Goal: Task Accomplishment & Management: Complete application form

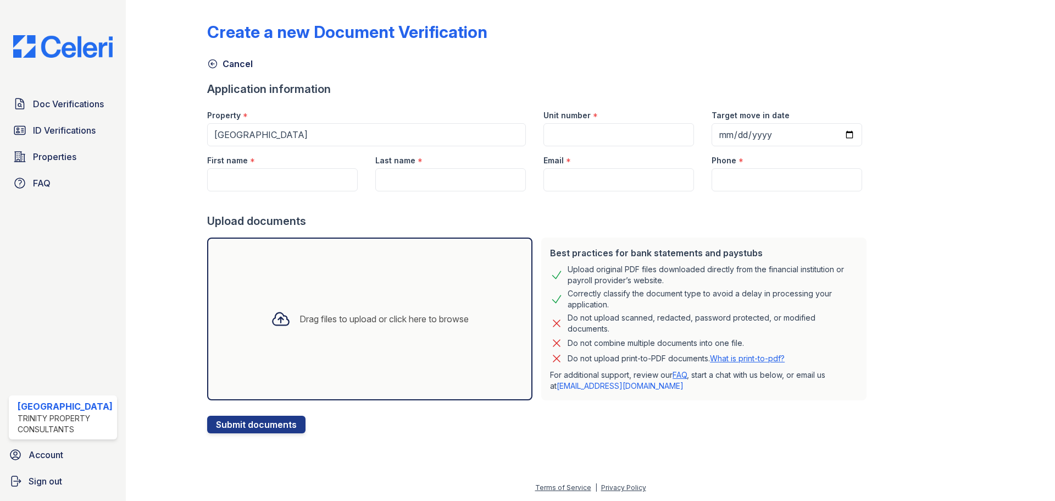
click at [273, 319] on icon at bounding box center [281, 319] width 16 height 13
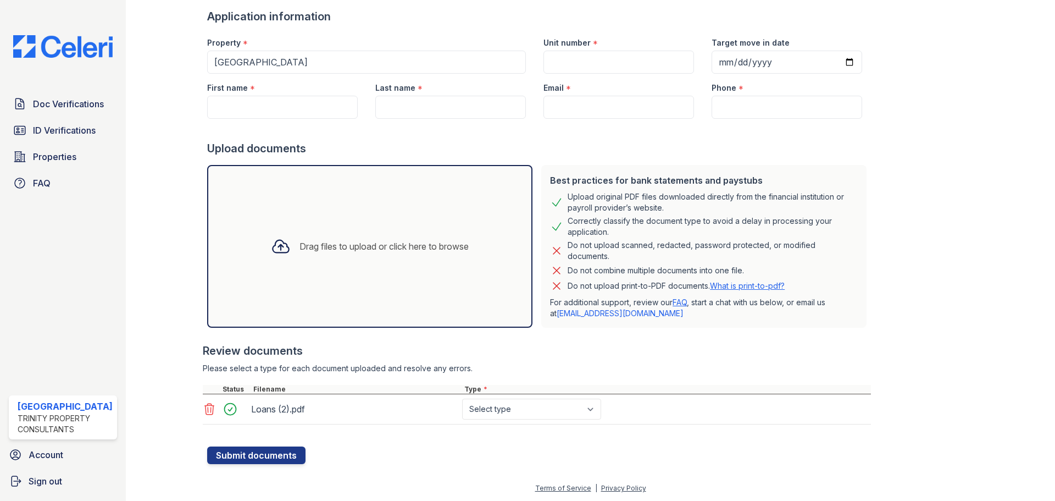
scroll to position [73, 0]
click at [593, 409] on select "Select type Paystub Bank Statement Offer Letter Tax Documents Benefit Award Let…" at bounding box center [531, 408] width 139 height 21
select select "benefit_award_letter"
click at [462, 398] on select "Select type Paystub Bank Statement Offer Letter Tax Documents Benefit Award Let…" at bounding box center [531, 408] width 139 height 21
click at [566, 53] on input "Unit number" at bounding box center [619, 61] width 151 height 23
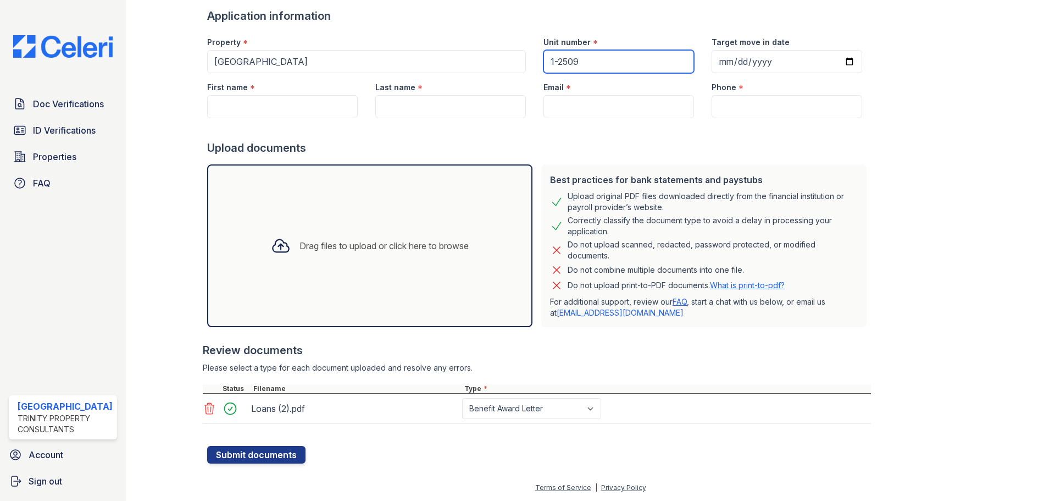
type input "1-2509"
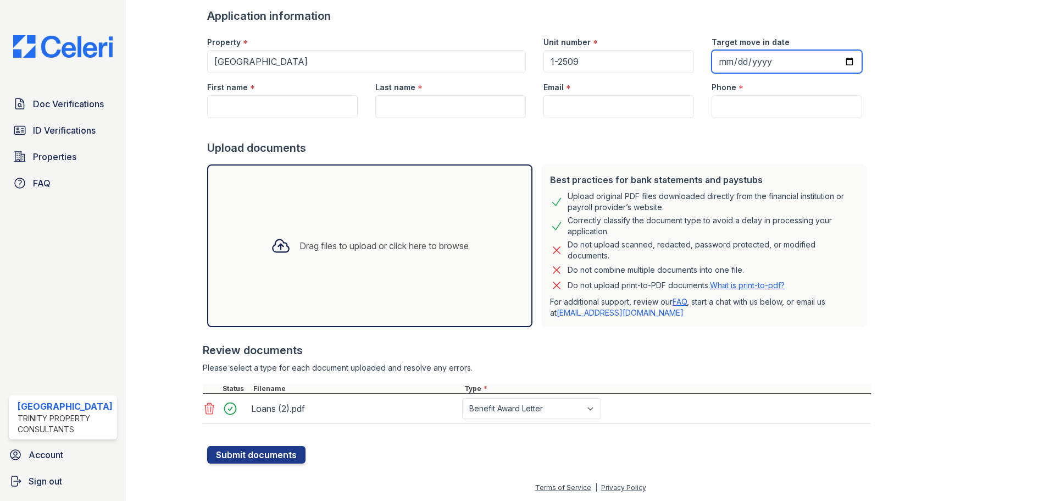
click at [713, 56] on input "Target move in date" at bounding box center [787, 61] width 151 height 23
type input "2025-08-28"
click at [226, 113] on input "First name" at bounding box center [282, 106] width 151 height 23
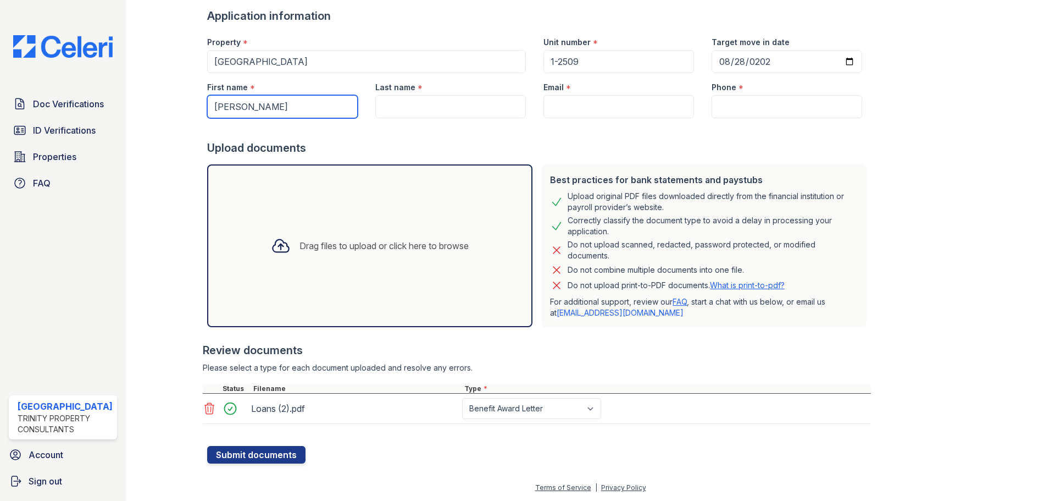
type input "Shawn"
type input "Villeta"
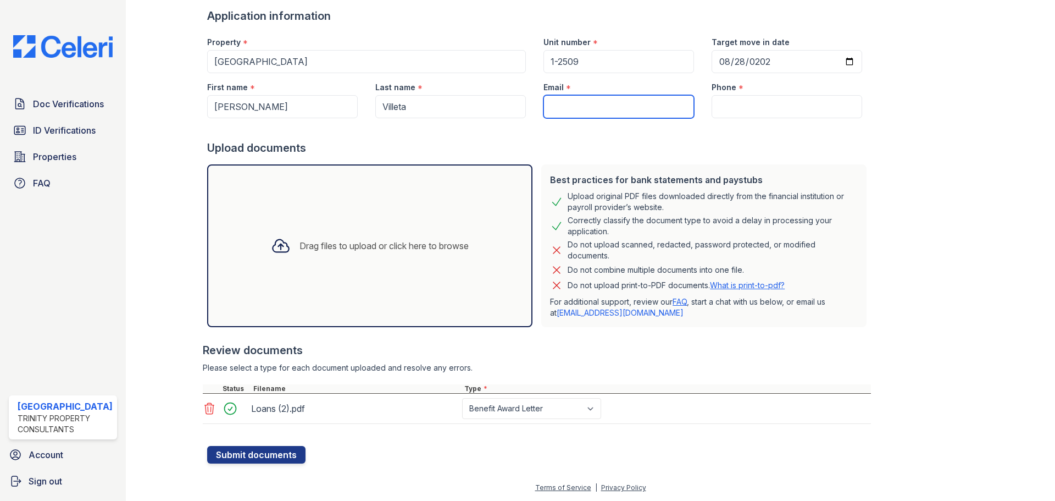
click at [584, 108] on input "Email" at bounding box center [619, 106] width 151 height 23
paste input "Shawnvilleta.22@gmail.com"
type input "Shawnvilleta.22@gmail.com"
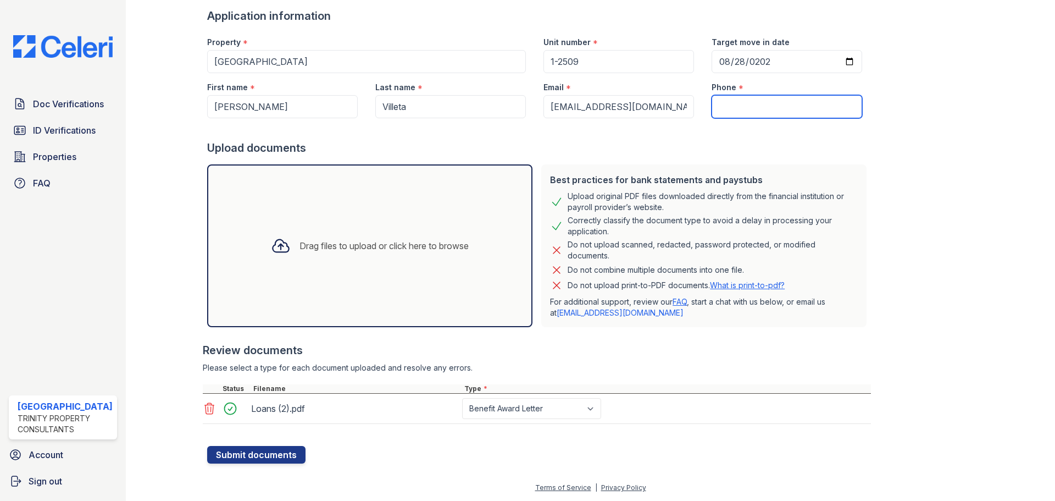
drag, startPoint x: 739, startPoint y: 101, endPoint x: 734, endPoint y: 107, distance: 8.2
click at [734, 107] on input "Phone" at bounding box center [787, 106] width 151 height 23
paste input "213) 268-3857"
type input "213) 268-3857"
click at [326, 240] on div "Drag files to upload or click here to browse" at bounding box center [384, 245] width 169 height 13
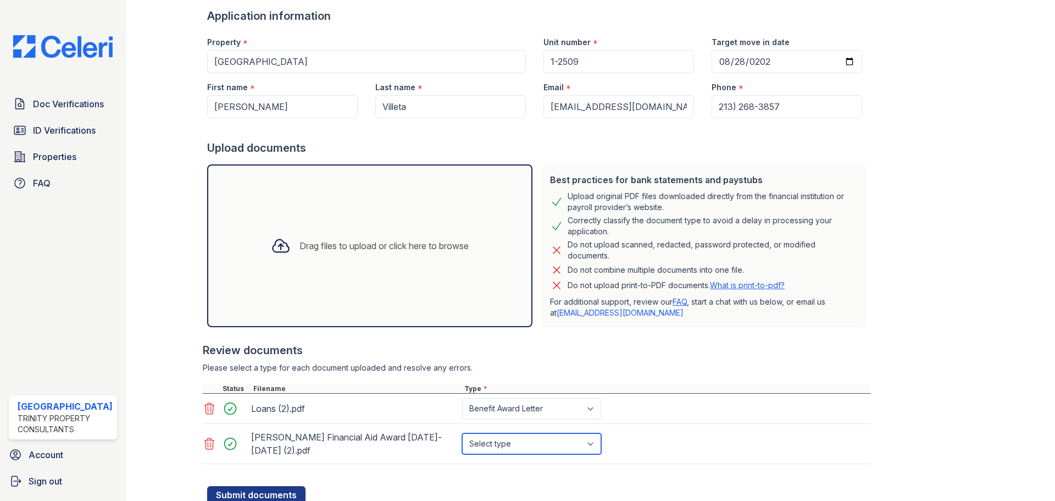
click at [598, 450] on select "Select type Paystub Bank Statement Offer Letter Tax Documents Benefit Award Let…" at bounding box center [531, 443] width 139 height 21
select select "benefit_award_letter"
click at [462, 433] on select "Select type Paystub Bank Statement Offer Letter Tax Documents Benefit Award Let…" at bounding box center [531, 443] width 139 height 21
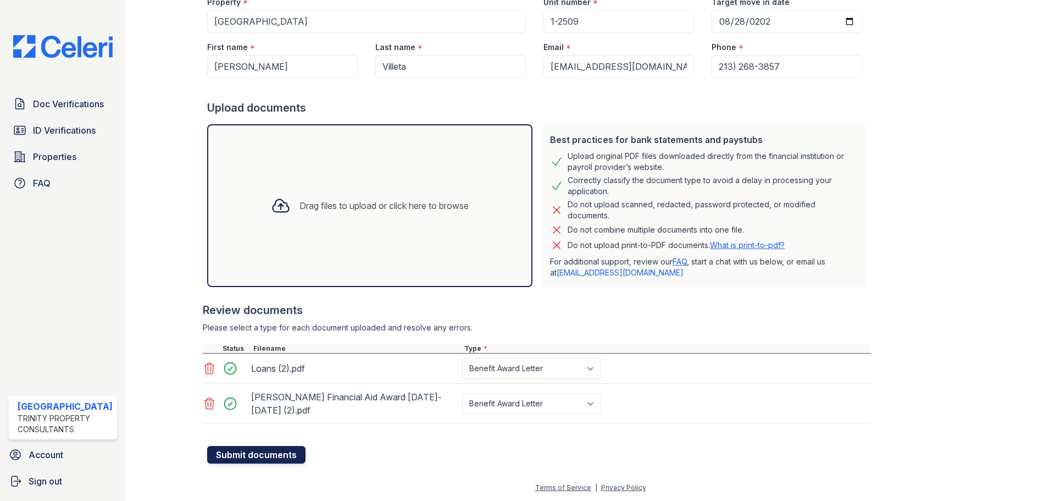
click at [240, 456] on button "Submit documents" at bounding box center [256, 455] width 98 height 18
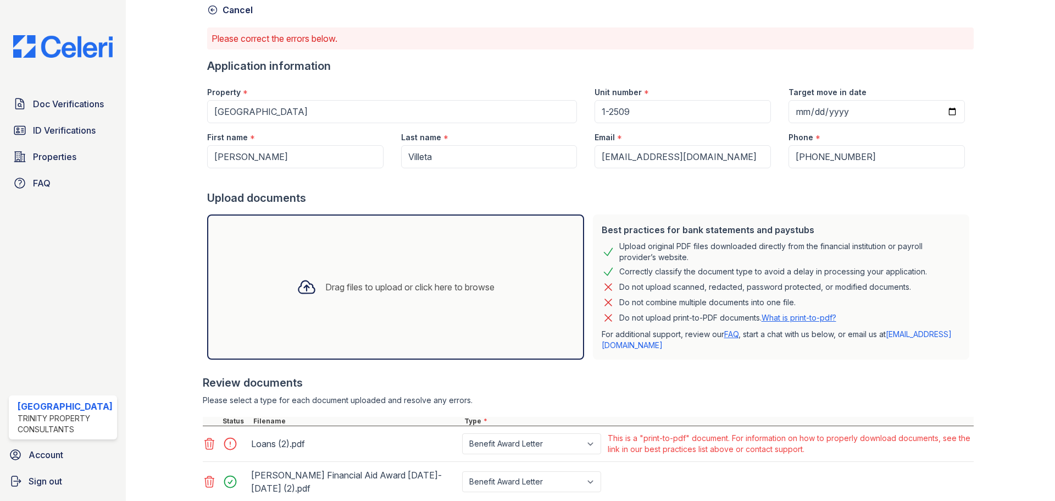
scroll to position [132, 0]
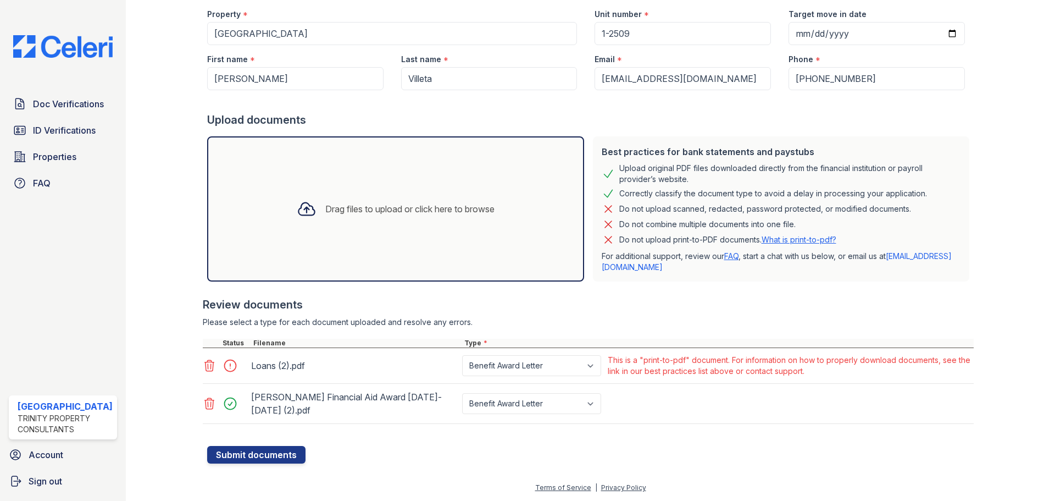
click at [213, 364] on icon at bounding box center [209, 365] width 13 height 13
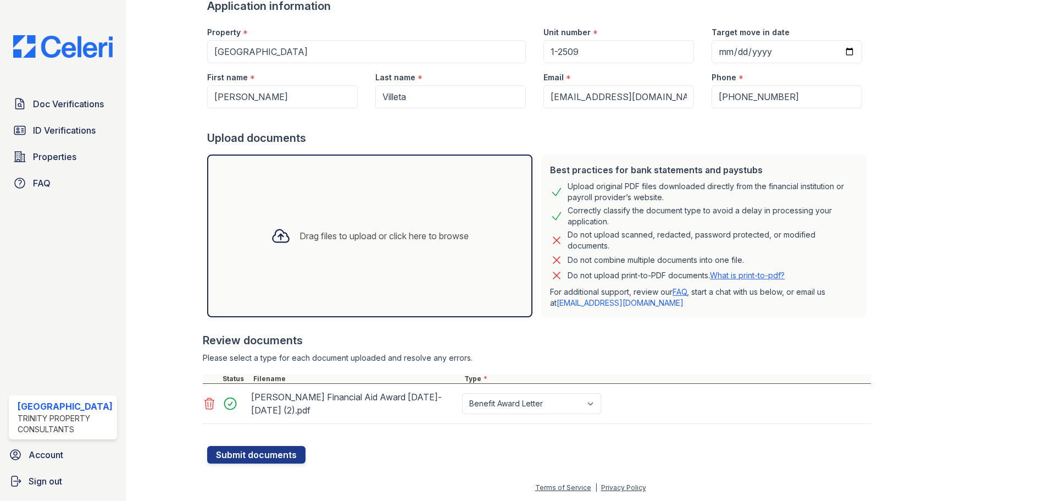
scroll to position [114, 0]
click at [352, 234] on div "Drag files to upload or click here to browse" at bounding box center [384, 235] width 169 height 13
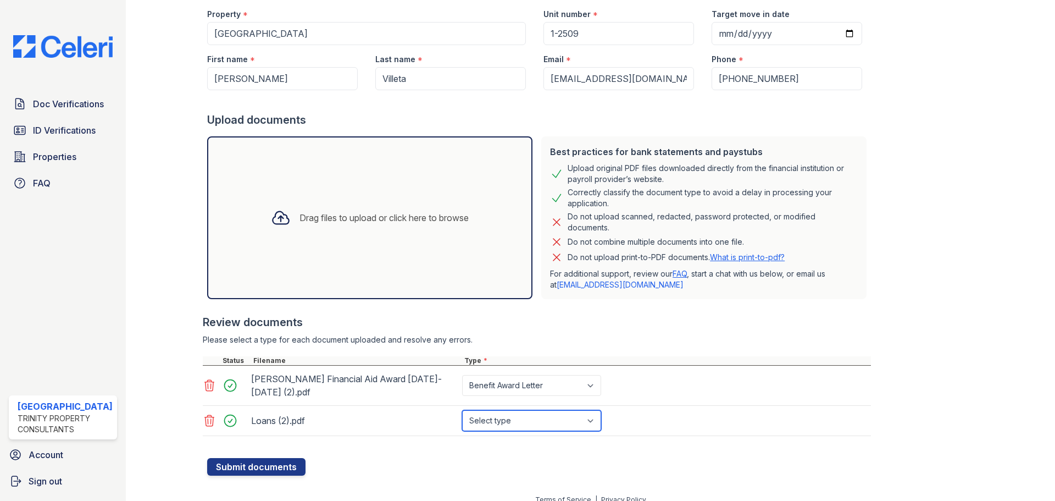
click at [601, 419] on select "Select type Paystub Bank Statement Offer Letter Tax Documents Benefit Award Let…" at bounding box center [531, 420] width 139 height 21
select select "benefit_award_letter"
click at [462, 410] on select "Select type Paystub Bank Statement Offer Letter Tax Documents Benefit Award Let…" at bounding box center [531, 420] width 139 height 21
click at [264, 458] on button "Submit documents" at bounding box center [256, 467] width 98 height 18
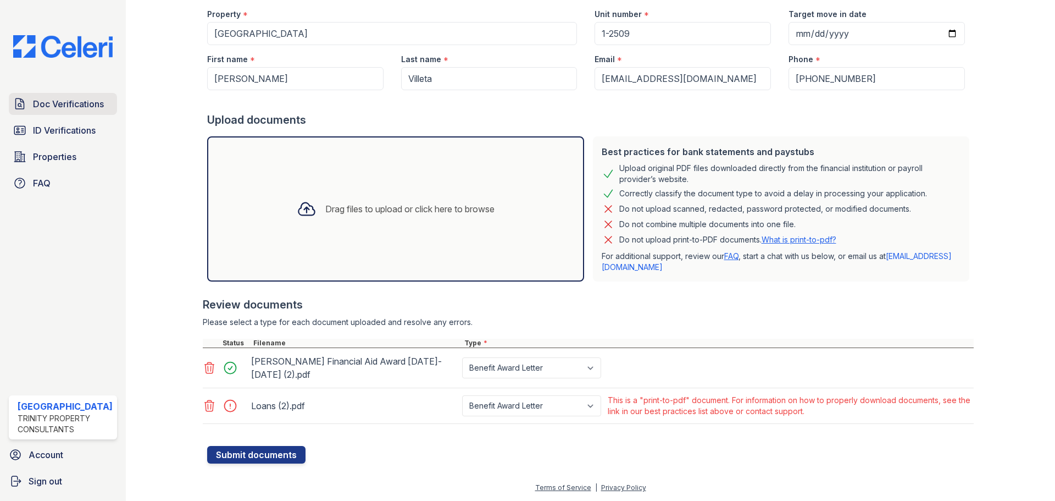
click at [53, 109] on span "Doc Verifications" at bounding box center [68, 103] width 71 height 13
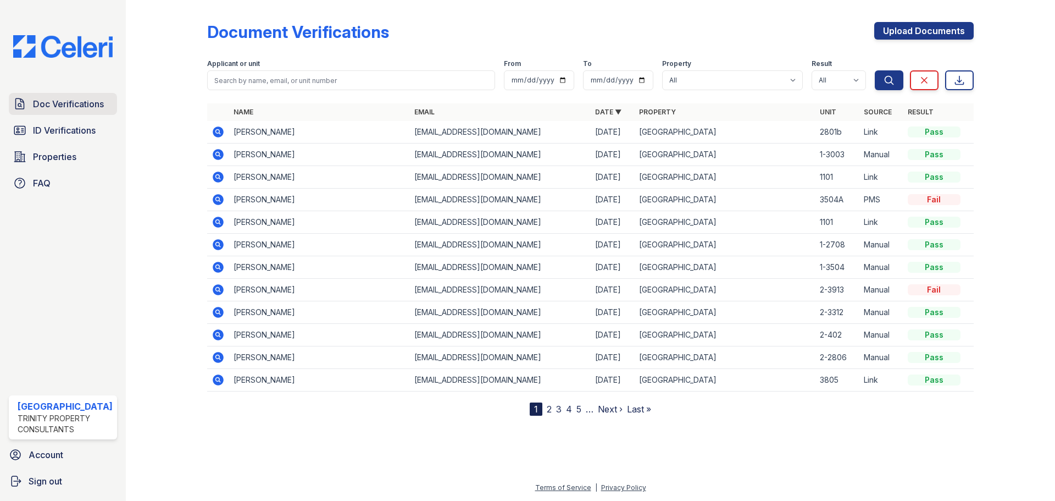
click at [50, 108] on span "Doc Verifications" at bounding box center [68, 103] width 71 height 13
click at [51, 107] on span "Doc Verifications" at bounding box center [68, 103] width 71 height 13
click at [88, 102] on span "Doc Verifications" at bounding box center [68, 103] width 71 height 13
click at [45, 98] on span "Doc Verifications" at bounding box center [68, 103] width 71 height 13
click at [215, 130] on icon at bounding box center [218, 131] width 11 height 11
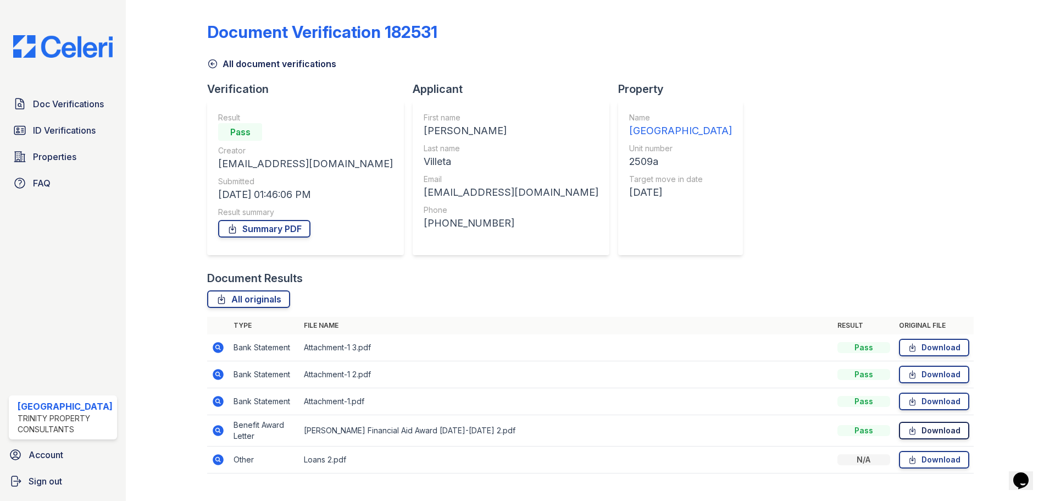
click at [910, 430] on icon at bounding box center [912, 431] width 5 height 8
click at [917, 350] on link "Download" at bounding box center [934, 348] width 70 height 18
click at [41, 104] on span "Doc Verifications" at bounding box center [68, 103] width 71 height 13
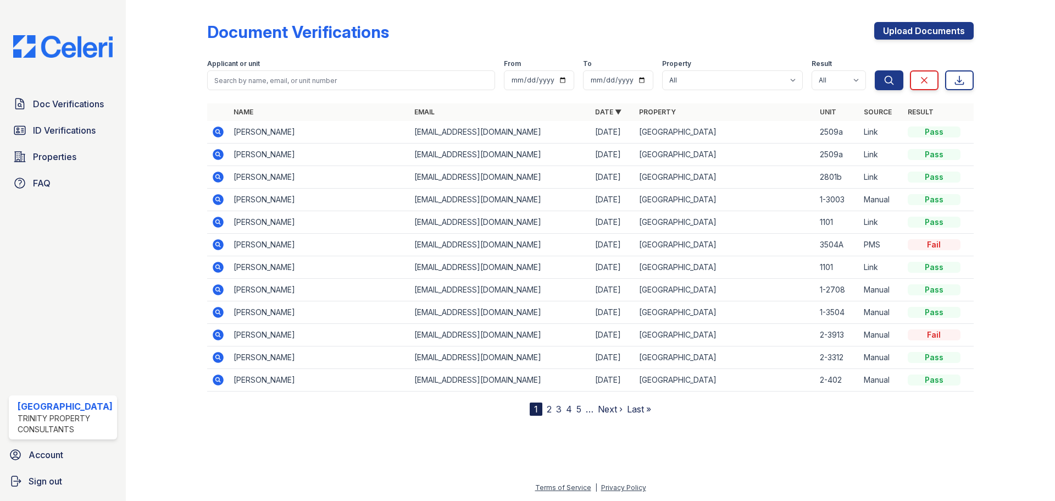
click at [217, 151] on icon at bounding box center [218, 154] width 11 height 11
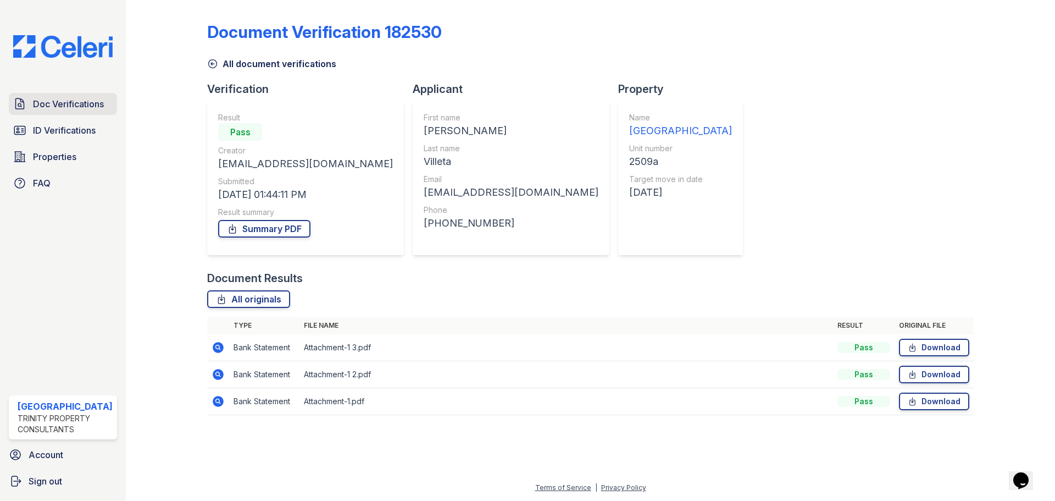
click at [60, 108] on span "Doc Verifications" at bounding box center [68, 103] width 71 height 13
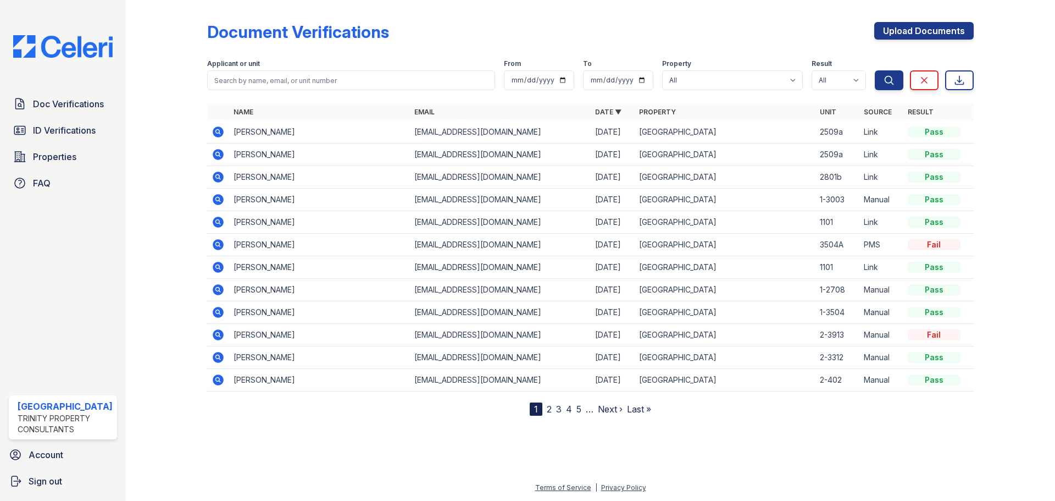
click at [215, 130] on icon at bounding box center [218, 131] width 13 height 13
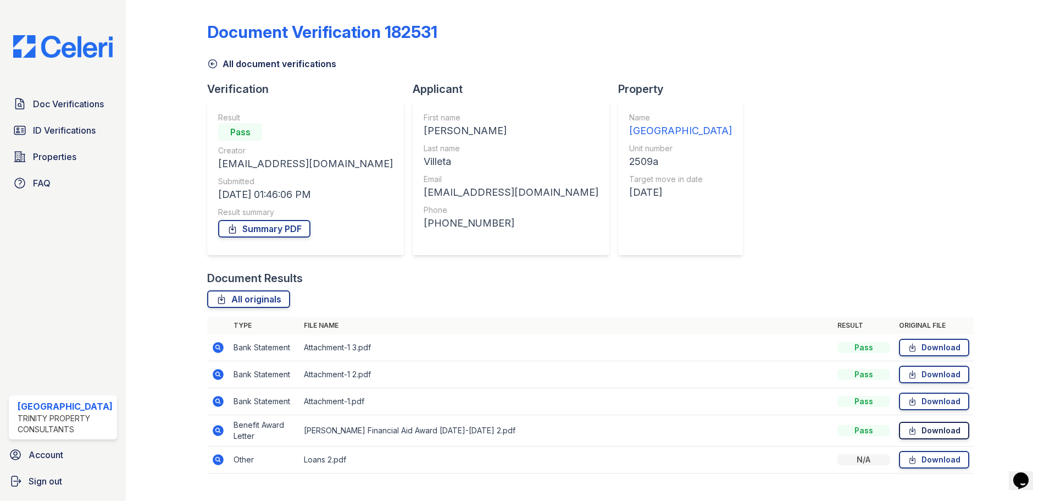
click at [910, 434] on icon at bounding box center [912, 430] width 9 height 11
click at [918, 425] on link "Download" at bounding box center [934, 431] width 70 height 18
click at [905, 38] on div "Document Verification 182531" at bounding box center [590, 36] width 767 height 29
click at [899, 465] on link "Download" at bounding box center [934, 460] width 70 height 18
click at [64, 126] on span "ID Verifications" at bounding box center [64, 130] width 63 height 13
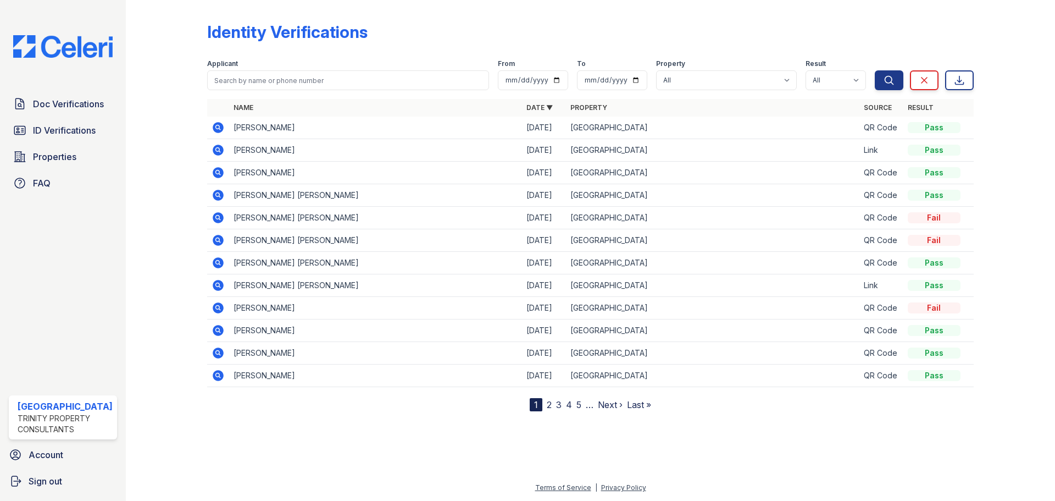
click at [214, 126] on icon at bounding box center [218, 127] width 11 height 11
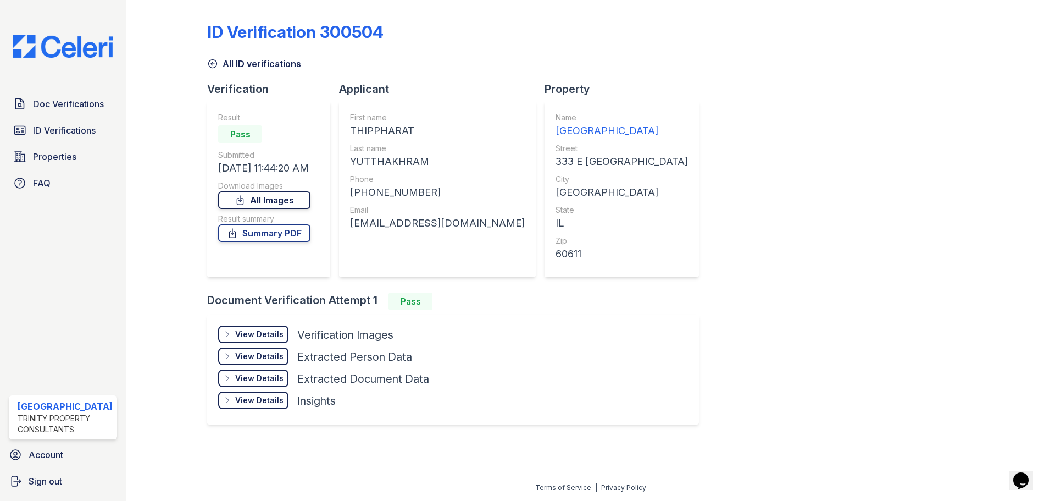
click at [291, 202] on link "All Images" at bounding box center [264, 200] width 92 height 18
